Goal: Find specific page/section: Find specific page/section

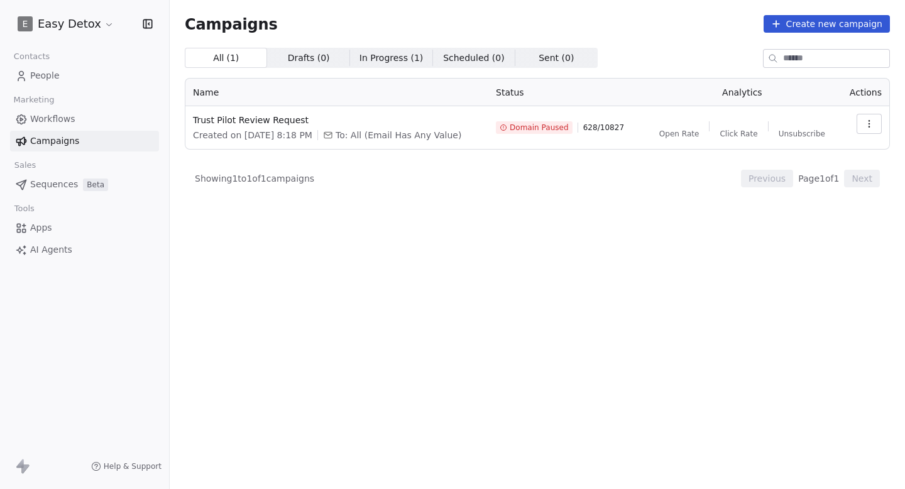
click at [267, 120] on span "Trust Pilot Review Request" at bounding box center [337, 120] width 288 height 13
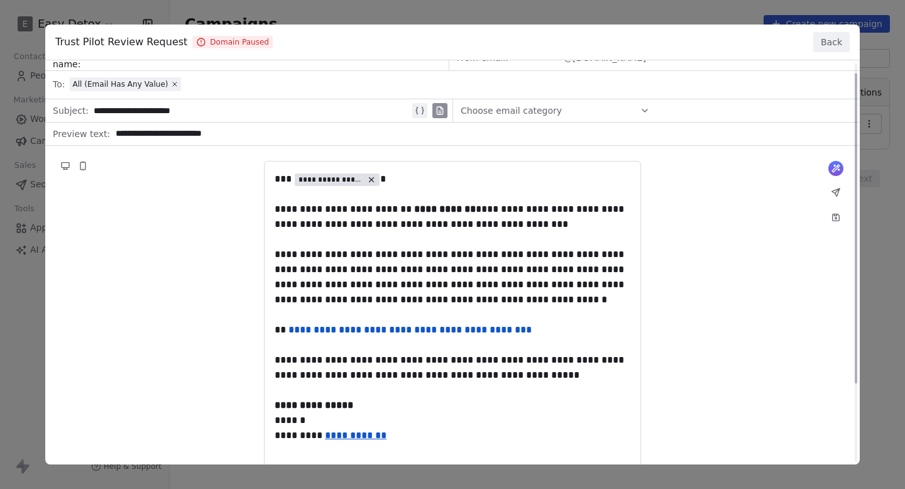
scroll to position [13, 0]
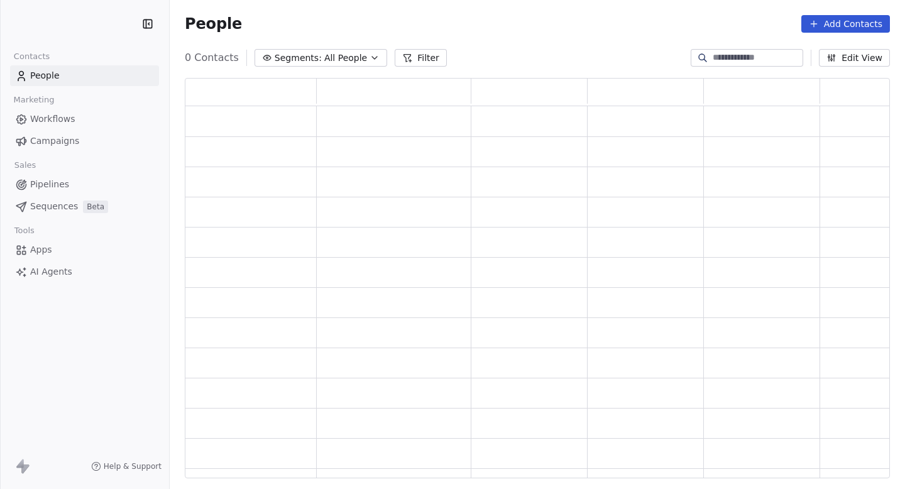
scroll to position [400, 705]
